Goal: Information Seeking & Learning: Understand process/instructions

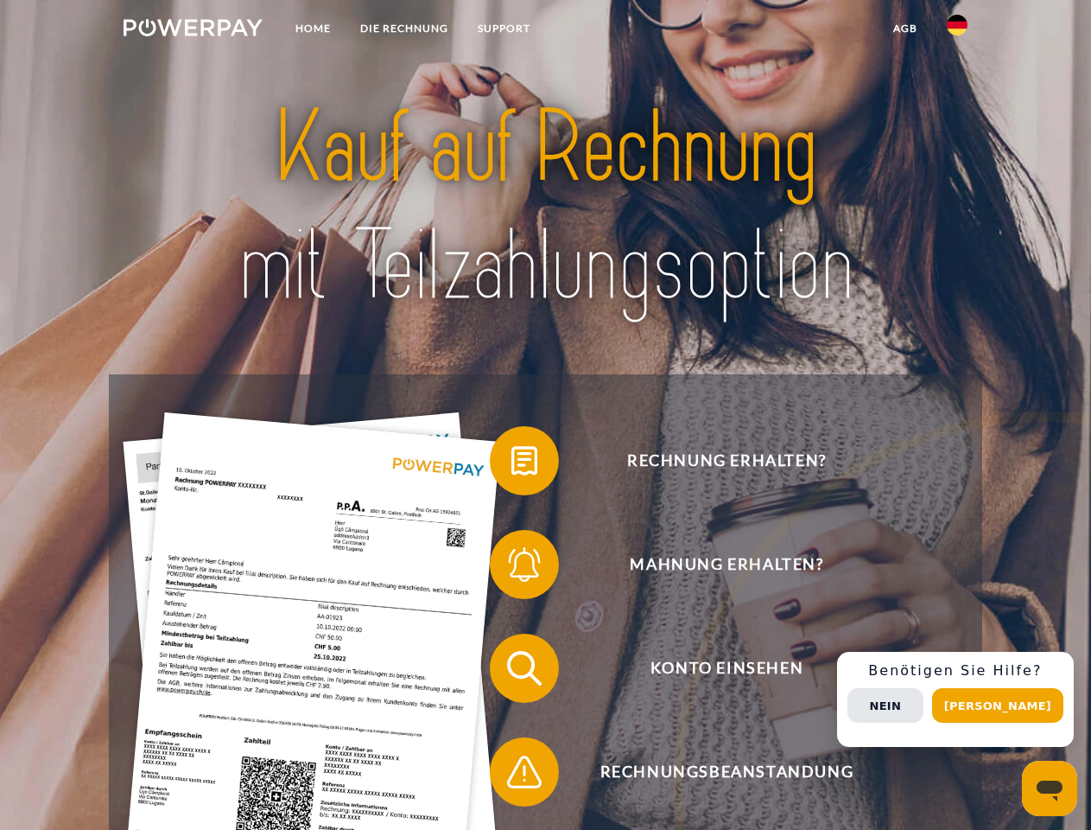
click at [193, 30] on img at bounding box center [193, 27] width 139 height 17
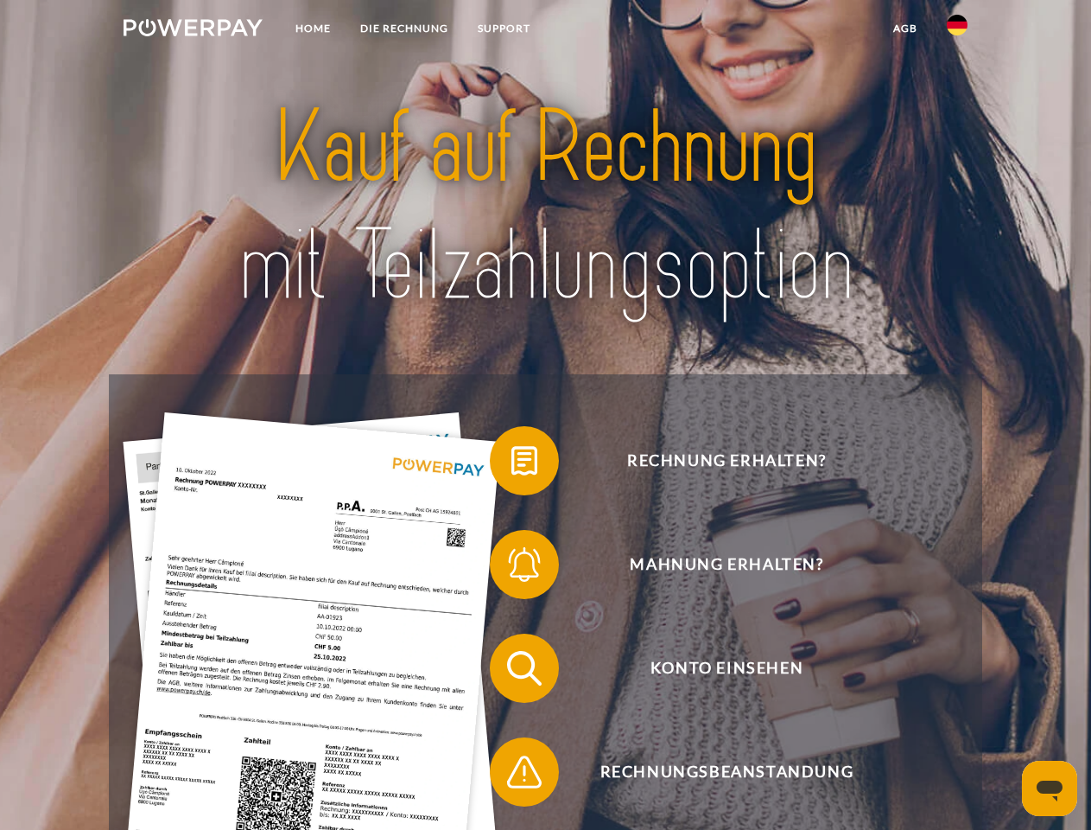
click at [958, 30] on img at bounding box center [957, 25] width 21 height 21
click at [905, 29] on link "agb" at bounding box center [906, 28] width 54 height 31
click at [512, 464] on span at bounding box center [498, 460] width 86 height 86
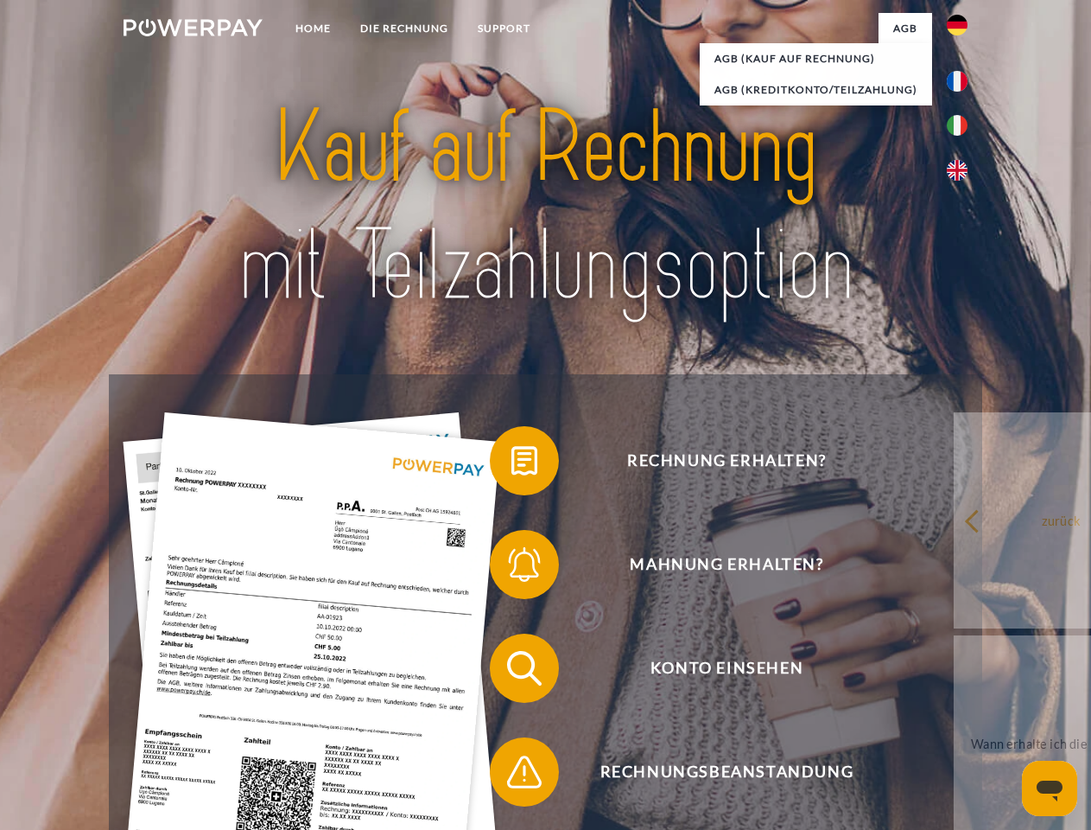
click at [512, 568] on span at bounding box center [498, 564] width 86 height 86
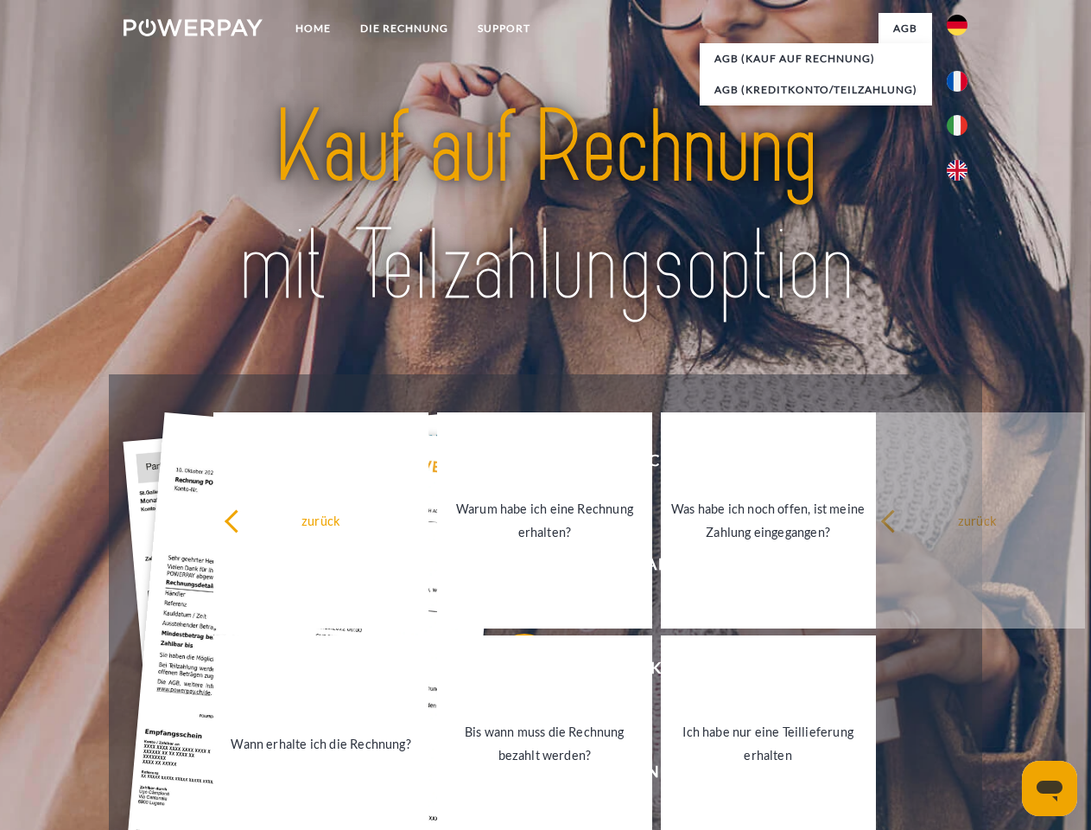
click at [512, 671] on link "Bis wann muss die Rechnung bezahlt werden?" at bounding box center [544, 743] width 215 height 216
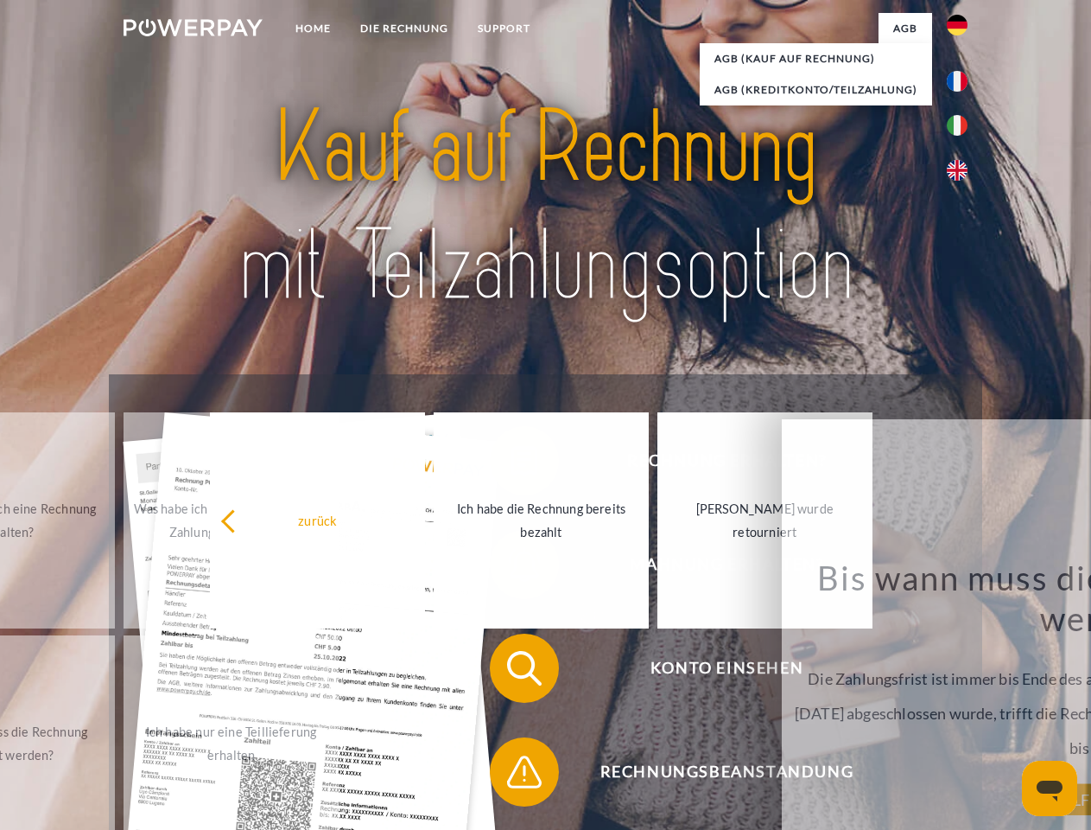
click at [512, 775] on span at bounding box center [498, 772] width 86 height 86
click at [962, 699] on div "Rechnung erhalten? Mahnung erhalten? Konto einsehen" at bounding box center [545, 719] width 873 height 691
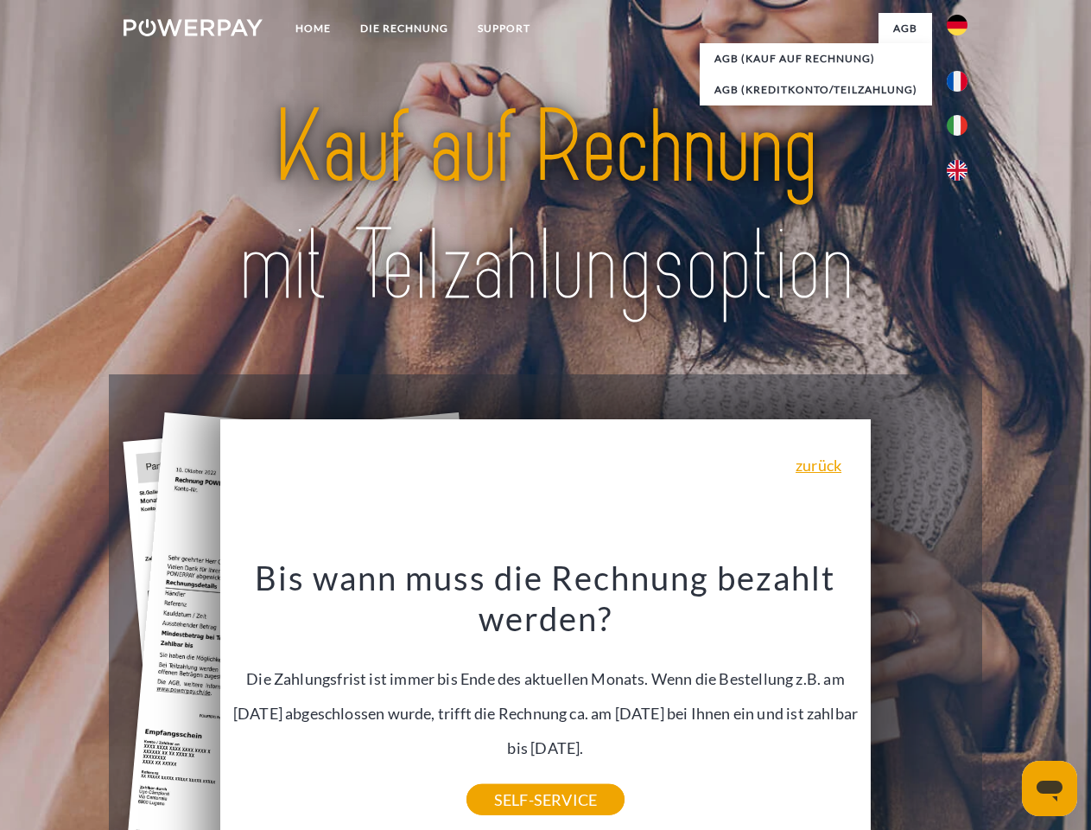
click at [920, 703] on span "Konto einsehen" at bounding box center [726, 667] width 423 height 69
click at [1004, 705] on header "Home DIE RECHNUNG SUPPORT" at bounding box center [545, 596] width 1091 height 1193
